Goal: Task Accomplishment & Management: Complete application form

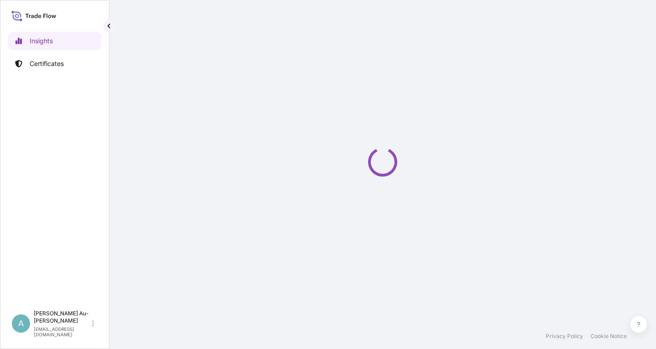
select select "2025"
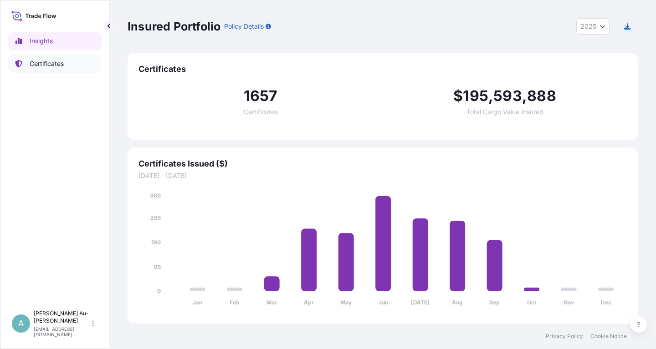
click at [45, 67] on p "Certificates" at bounding box center [47, 63] width 34 height 9
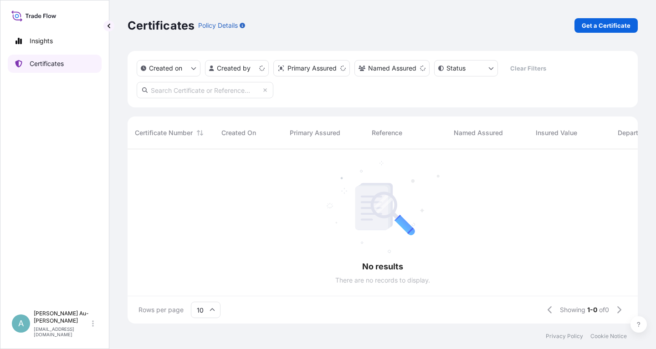
scroll to position [179, 510]
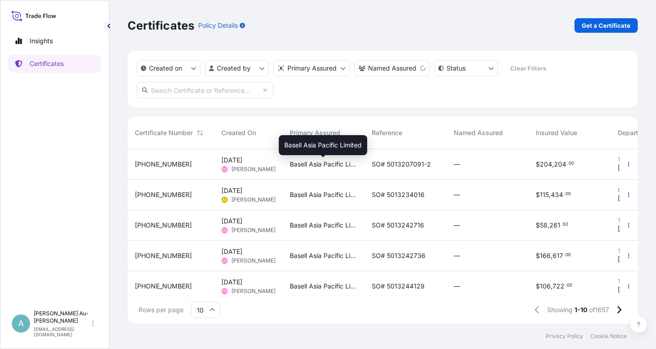
click at [327, 169] on span "Basell Asia Pacific Limited" at bounding box center [323, 164] width 67 height 9
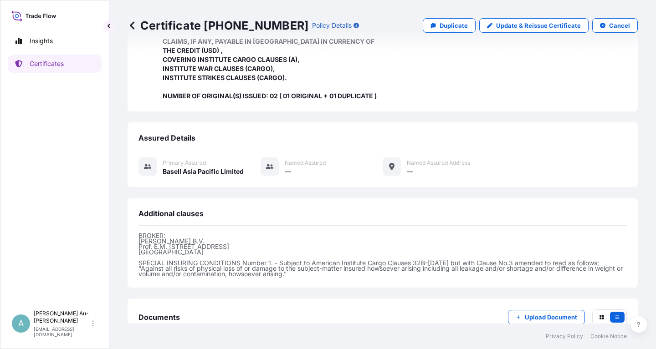
scroll to position [269, 0]
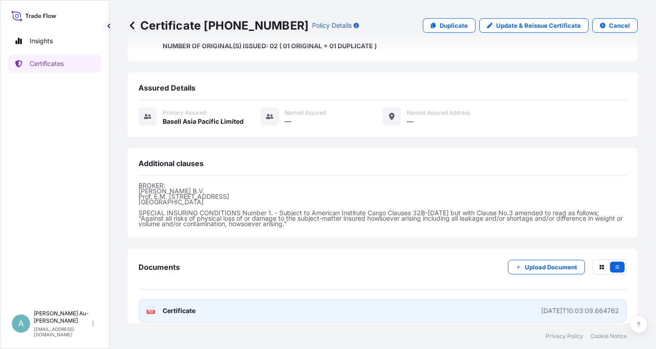
click at [180, 307] on span "Certificate" at bounding box center [179, 311] width 33 height 9
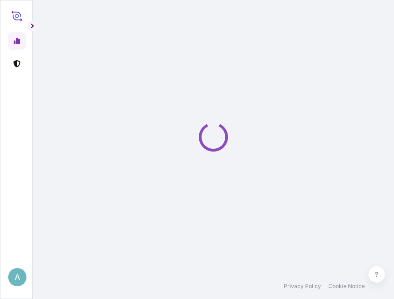
select select "2025"
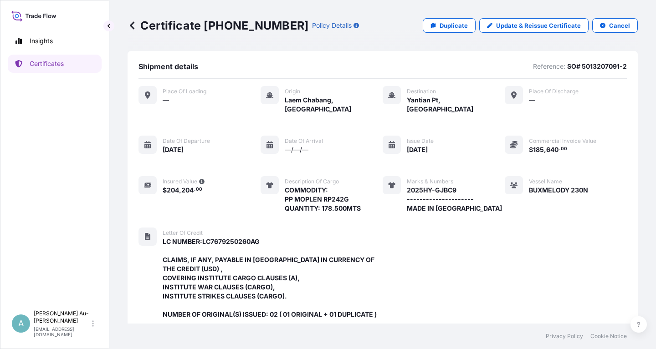
click at [430, 228] on div "Place of Loading — Origin [GEOGRAPHIC_DATA], [GEOGRAPHIC_DATA] Destination Yant…" at bounding box center [382, 207] width 488 height 257
click at [61, 67] on p "Certificates" at bounding box center [47, 63] width 34 height 9
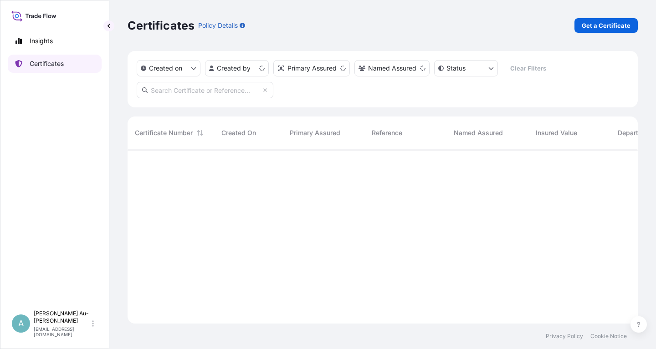
scroll to position [179, 510]
click at [199, 93] on input "text" at bounding box center [205, 90] width 137 height 16
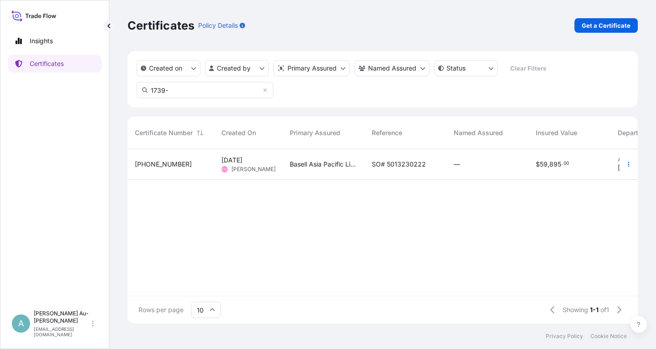
type input "1739-"
click at [403, 170] on div "SO# 5013230222" at bounding box center [405, 164] width 82 height 31
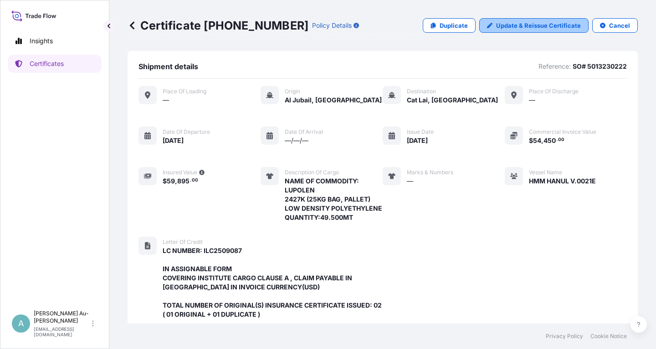
click at [538, 24] on p "Update & Reissue Certificate" at bounding box center [538, 25] width 85 height 9
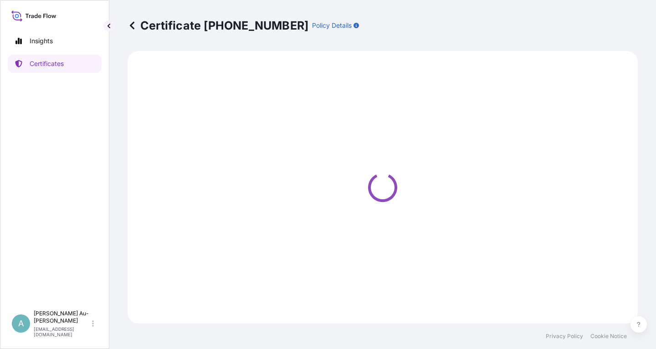
select select "Sea"
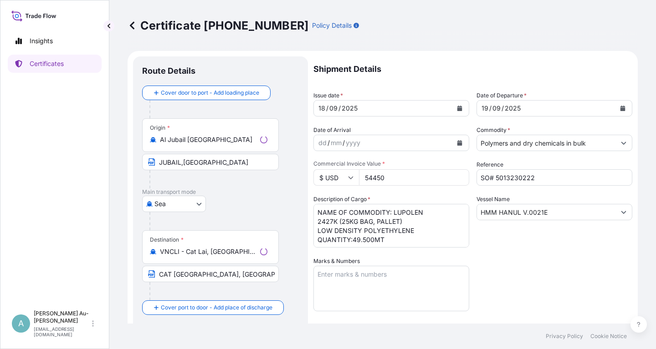
select select "32034"
click at [460, 110] on icon "Calendar" at bounding box center [459, 108] width 5 height 5
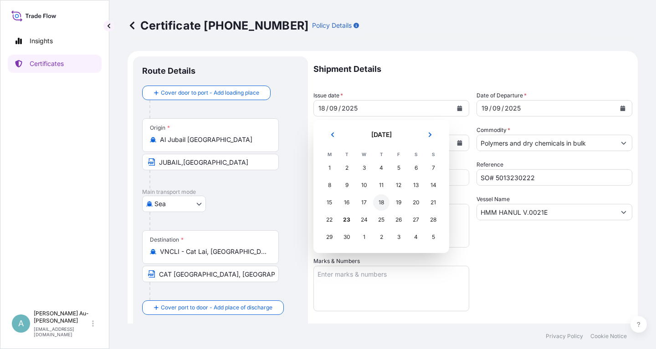
click at [383, 204] on div "18" at bounding box center [381, 203] width 16 height 16
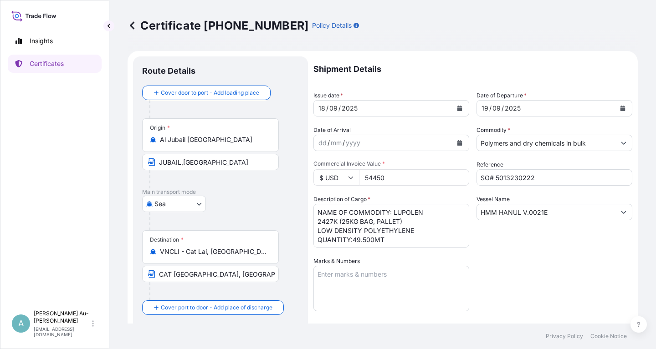
click at [542, 264] on div "Shipment Details Issue date * [DATE] Date of Departure * [DATE] Date of Arrival…" at bounding box center [472, 290] width 319 height 469
drag, startPoint x: 156, startPoint y: 277, endPoint x: 162, endPoint y: 276, distance: 6.4
click at [156, 277] on input "CAT [GEOGRAPHIC_DATA], [GEOGRAPHIC_DATA] VIA PORT OF DISCHARGE;BA RIA VUNG TAU,…" at bounding box center [210, 274] width 137 height 16
paste input "[GEOGRAPHIC_DATA], [GEOGRAPHIC_DATA] [GEOGRAPHIC_DATA];[GEOGRAPHIC_DATA], [GEOG…"
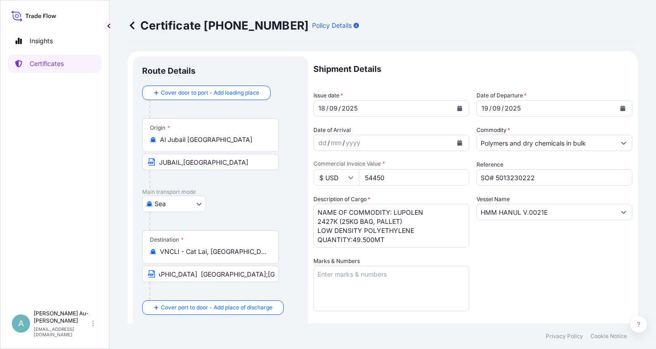
click at [548, 259] on div "Shipment Details Issue date * [DATE] Date of Departure * [DATE] Date of Arrival…" at bounding box center [472, 290] width 319 height 469
click at [197, 275] on input "[GEOGRAPHIC_DATA], [GEOGRAPHIC_DATA] [GEOGRAPHIC_DATA];[GEOGRAPHIC_DATA], [GEOG…" at bounding box center [210, 274] width 137 height 16
type input "[GEOGRAPHIC_DATA], [GEOGRAPHIC_DATA] [GEOGRAPHIC_DATA]; [GEOGRAPHIC_DATA], [GEO…"
click at [530, 282] on div "Shipment Details Issue date * [DATE] Date of Departure * [DATE] Date of Arrival…" at bounding box center [472, 290] width 319 height 469
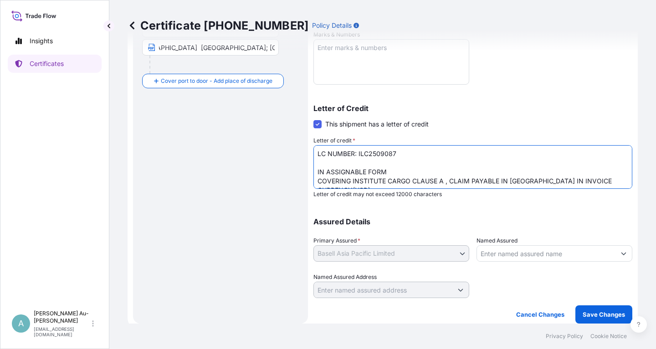
scroll to position [28, 0]
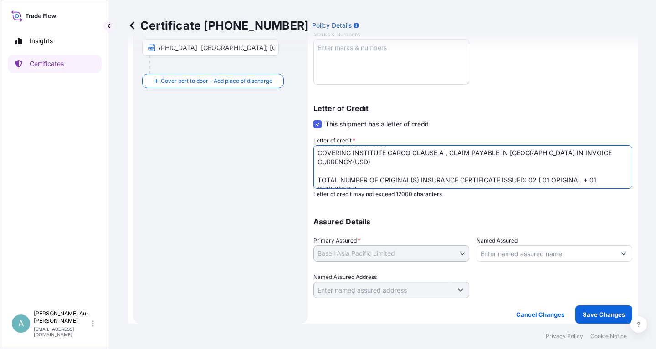
click at [495, 176] on textarea "LC NUMBER: ILC2509087 IN ASSIGNABLE FORM COVERING INSTITUTE CARGO CLAUSE A , CL…" at bounding box center [472, 167] width 319 height 44
drag, startPoint x: 498, startPoint y: 169, endPoint x: 499, endPoint y: 189, distance: 20.5
click at [498, 171] on textarea "LC NUMBER: ILC2509087 IN ASSIGNABLE FORM COVERING INSTITUTE CARGO CLAUSE A , CL…" at bounding box center [472, 167] width 319 height 44
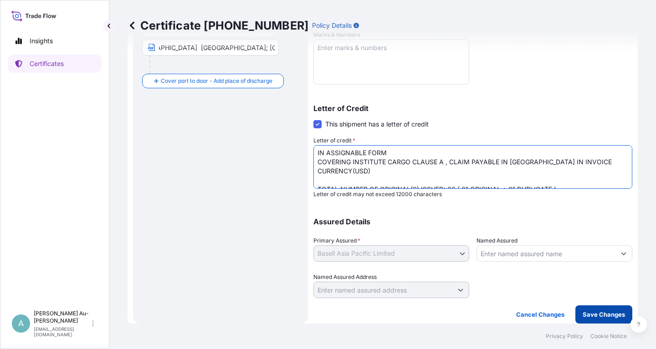
type textarea "LC NUMBER: ILC2509087 IN ASSIGNABLE FORM COVERING INSTITUTE CARGO CLAUSE A , CL…"
click at [592, 313] on p "Save Changes" at bounding box center [604, 314] width 42 height 9
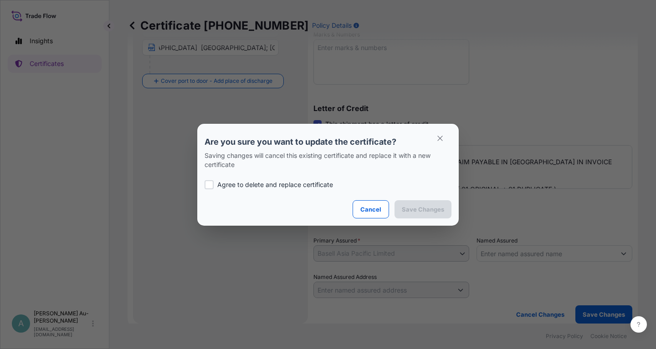
click at [210, 186] on div at bounding box center [209, 184] width 9 height 9
checkbox input "true"
click at [423, 211] on p "Save Changes" at bounding box center [423, 209] width 42 height 9
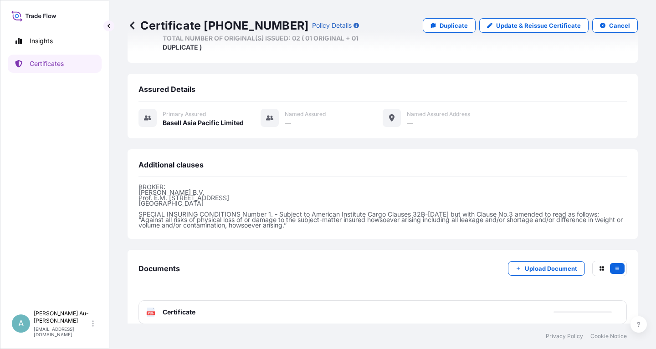
scroll to position [278, 0]
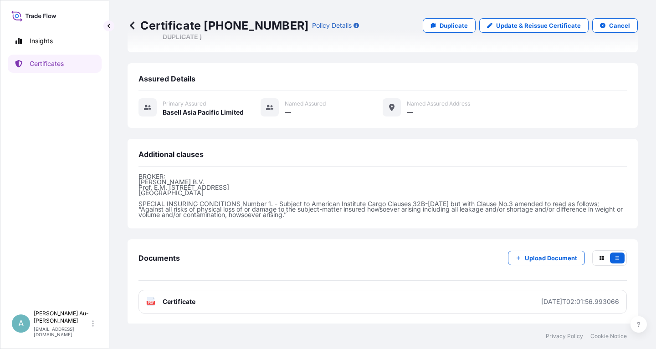
click at [299, 307] on link "PDF Certificate 2025-09-23T02:01:56.993066" at bounding box center [382, 302] width 488 height 24
